Goal: Browse casually: Explore the website without a specific task or goal

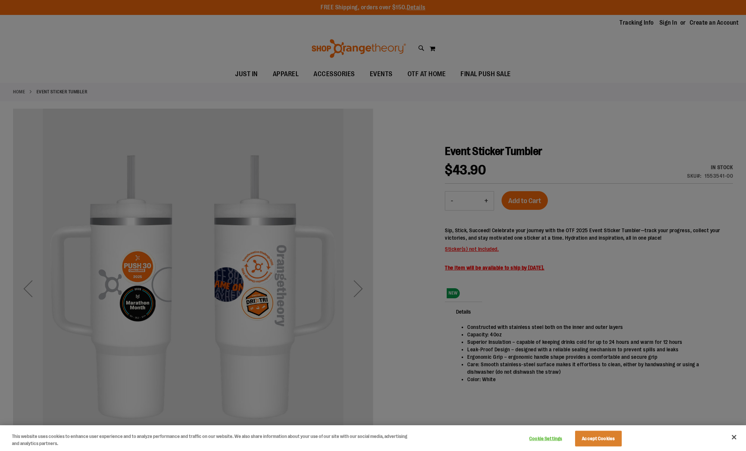
click at [402, 331] on button "Close" at bounding box center [734, 437] width 16 height 16
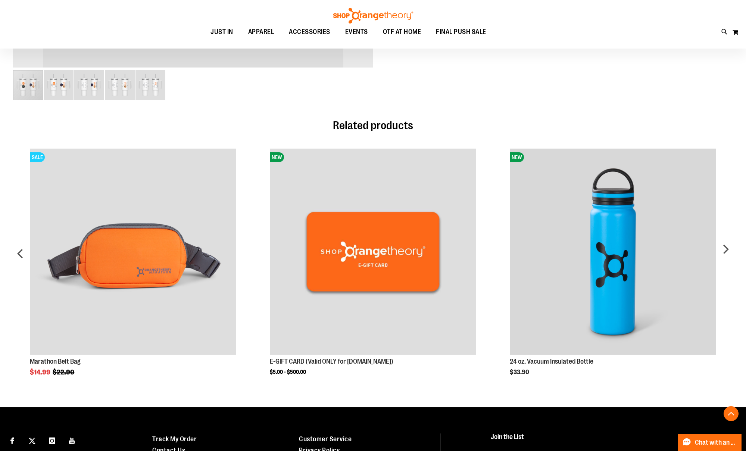
scroll to position [416, 0]
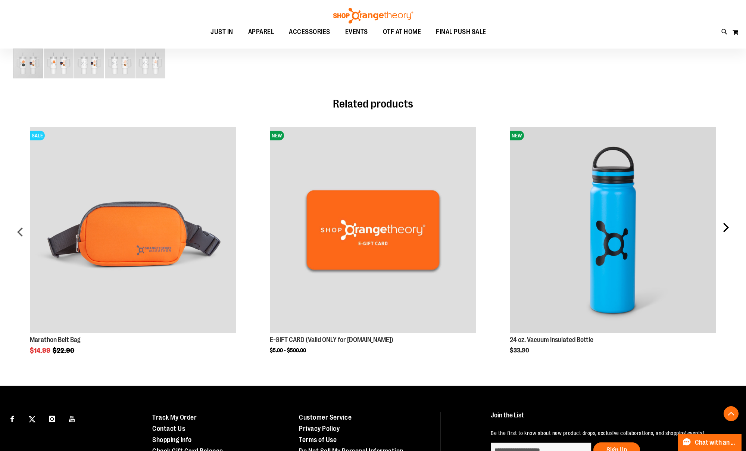
click at [402, 228] on div "next" at bounding box center [725, 235] width 15 height 238
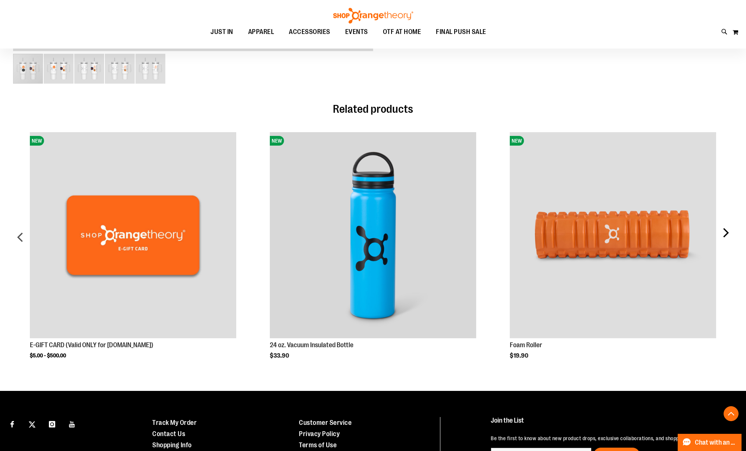
click at [402, 228] on div "next" at bounding box center [725, 240] width 15 height 238
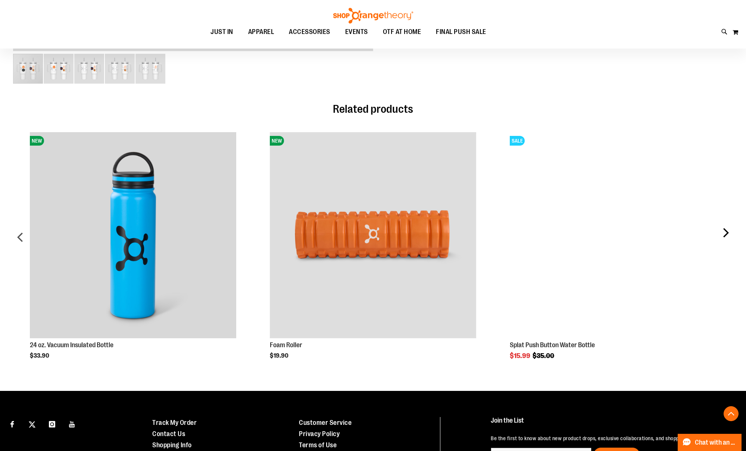
scroll to position [416, 0]
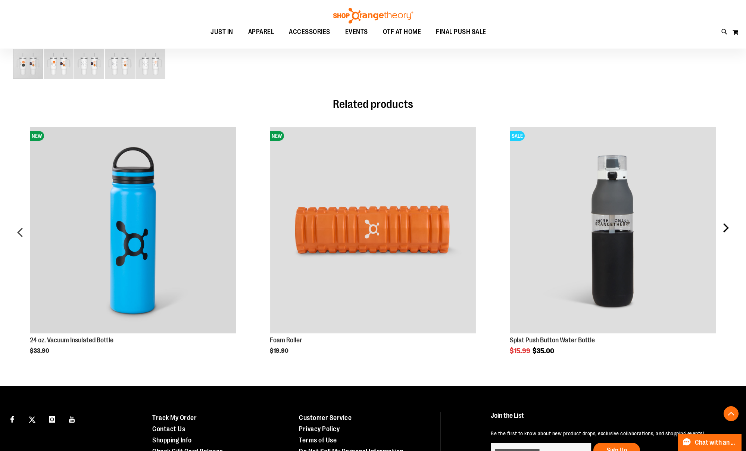
click at [402, 228] on div "next" at bounding box center [725, 235] width 15 height 238
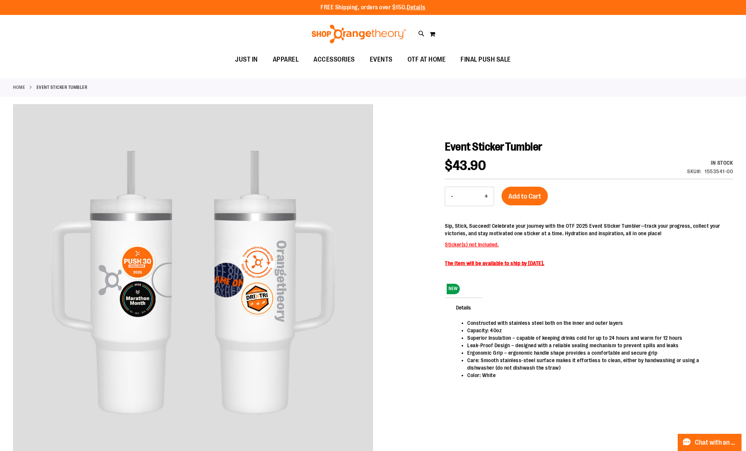
scroll to position [0, 0]
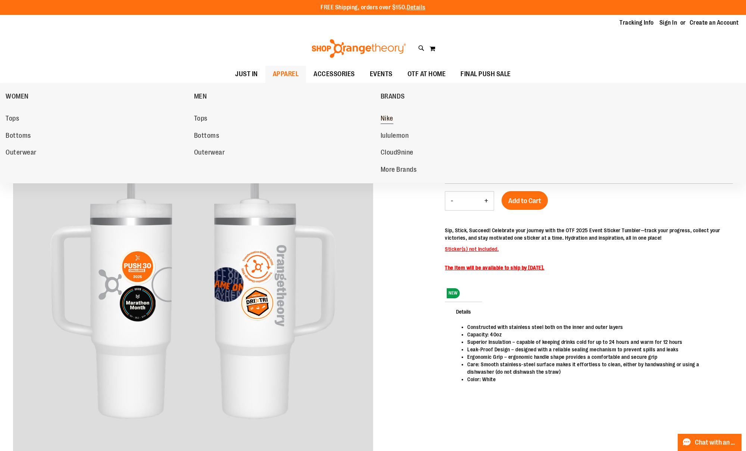
click at [384, 117] on span "Nike" at bounding box center [387, 119] width 13 height 9
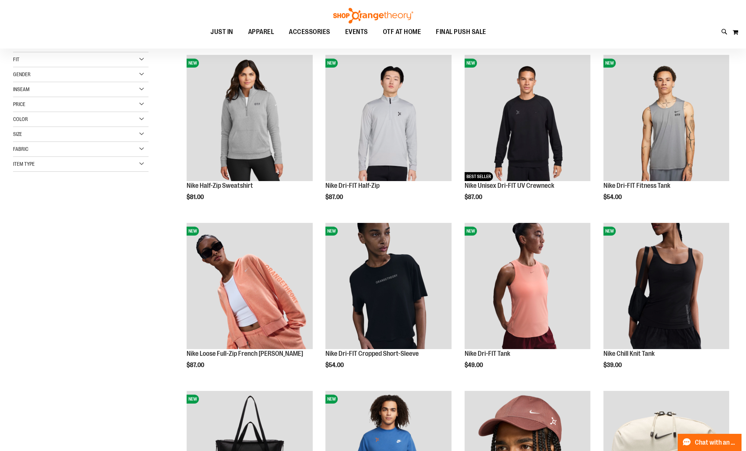
scroll to position [99, 0]
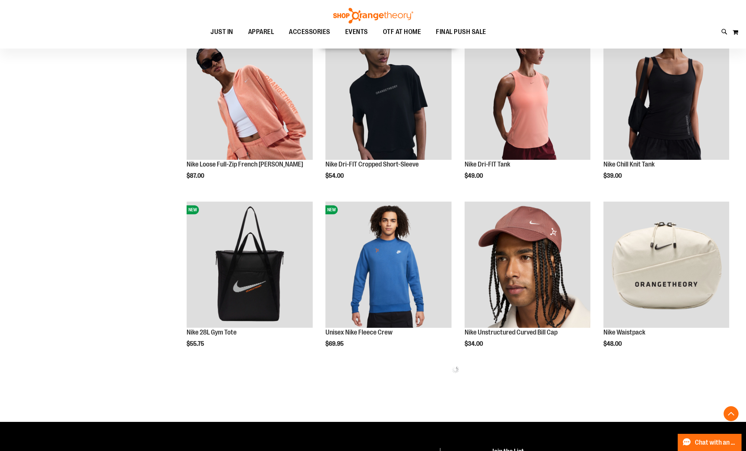
scroll to position [303, 0]
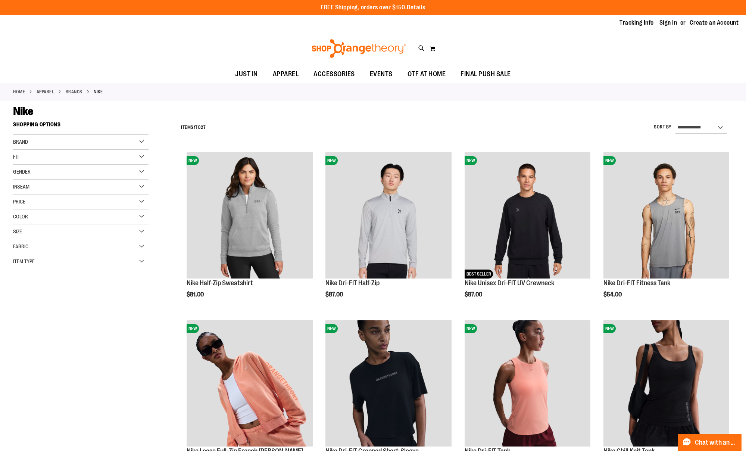
click at [142, 217] on div "Color" at bounding box center [80, 216] width 135 height 15
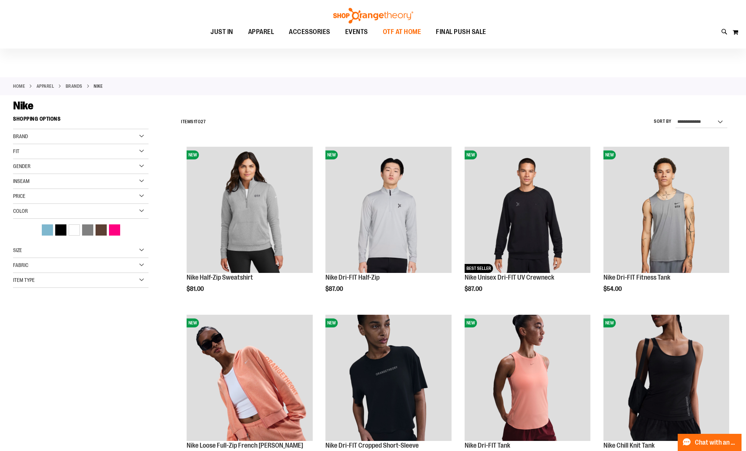
scroll to position [4, 0]
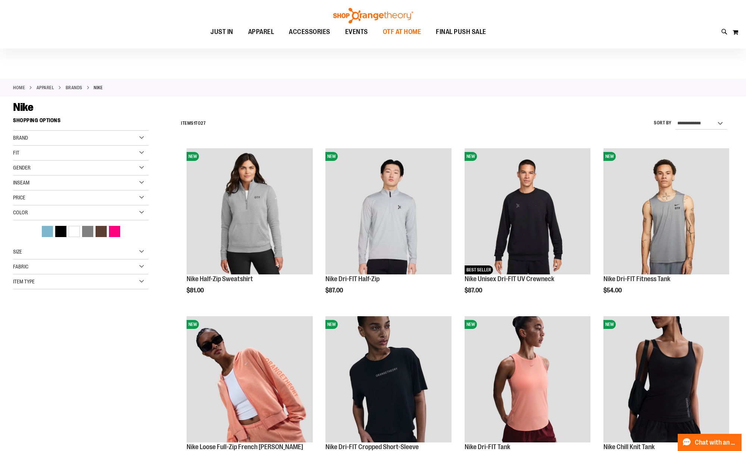
click at [387, 35] on span "OTF AT HOME" at bounding box center [402, 32] width 38 height 17
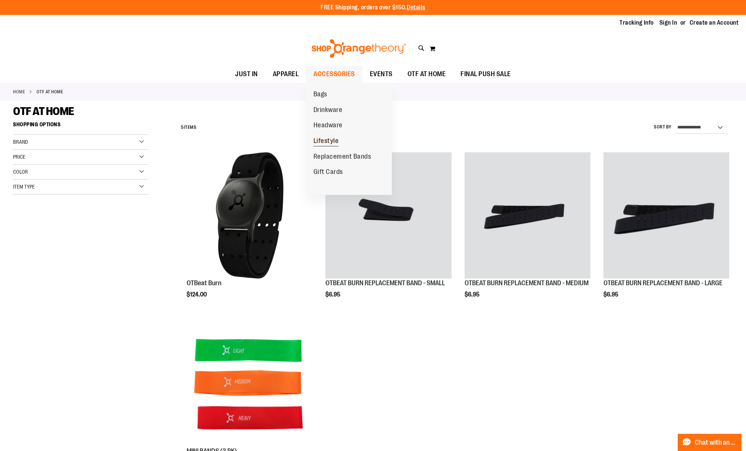
click at [322, 137] on span "Lifestyle" at bounding box center [325, 141] width 25 height 9
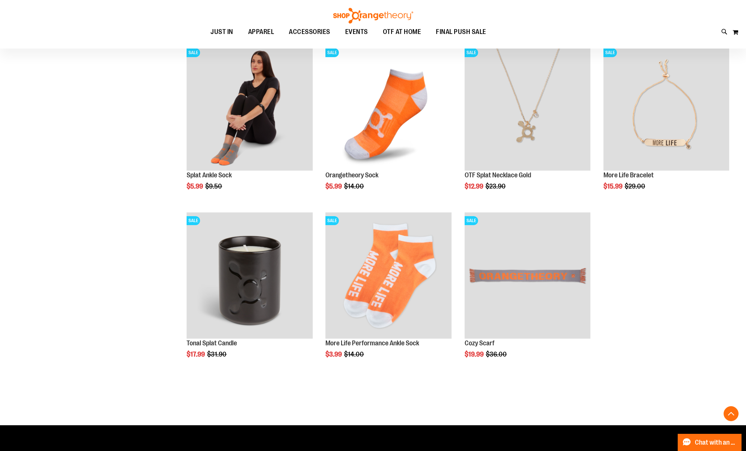
scroll to position [612, 0]
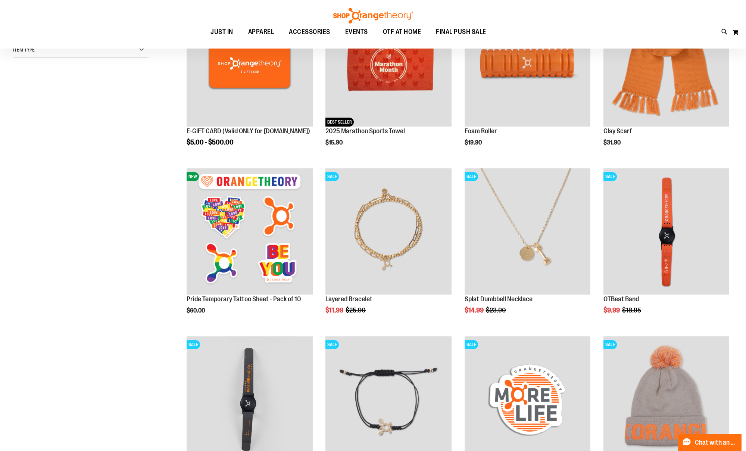
scroll to position [46, 0]
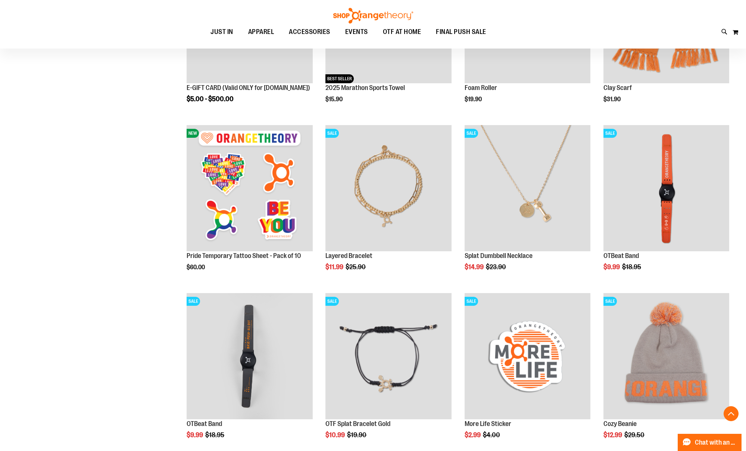
scroll to position [214, 0]
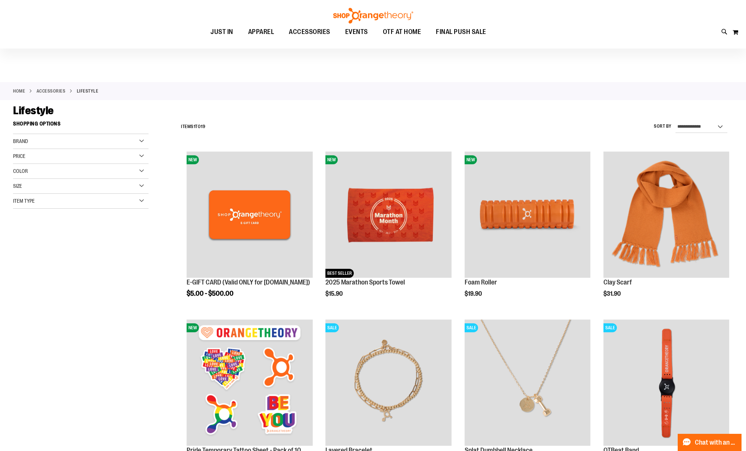
scroll to position [6, 0]
